Goal: Task Accomplishment & Management: Manage account settings

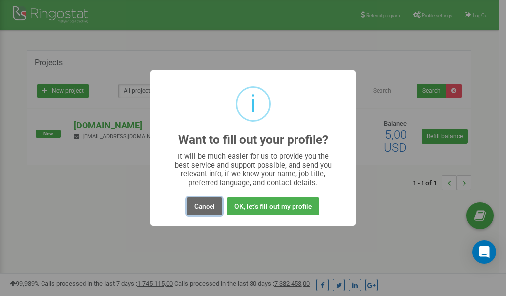
click at [203, 210] on button "Cancel" at bounding box center [205, 206] width 36 height 18
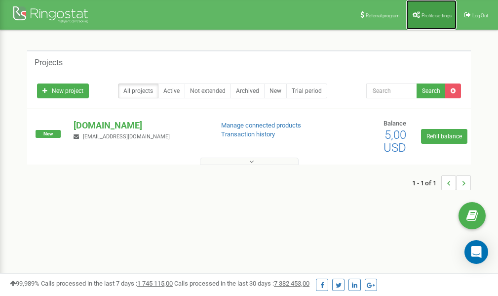
click at [428, 13] on span "Profile settings" at bounding box center [437, 15] width 30 height 5
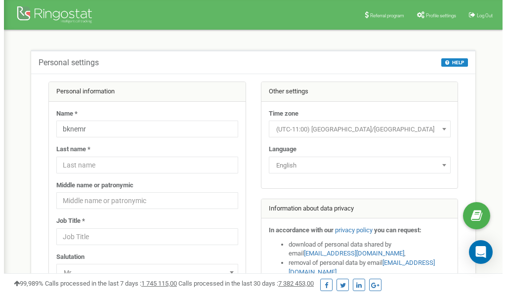
scroll to position [49, 0]
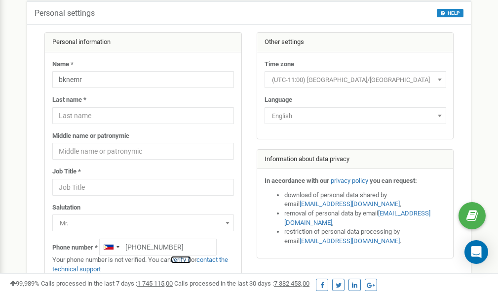
click at [188, 260] on link "verify it" at bounding box center [181, 259] width 20 height 7
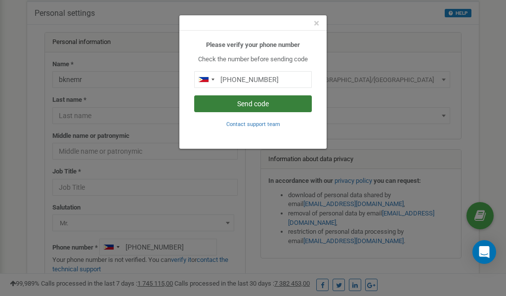
click at [269, 101] on button "Send code" at bounding box center [253, 103] width 118 height 17
